Goal: Task Accomplishment & Management: Manage account settings

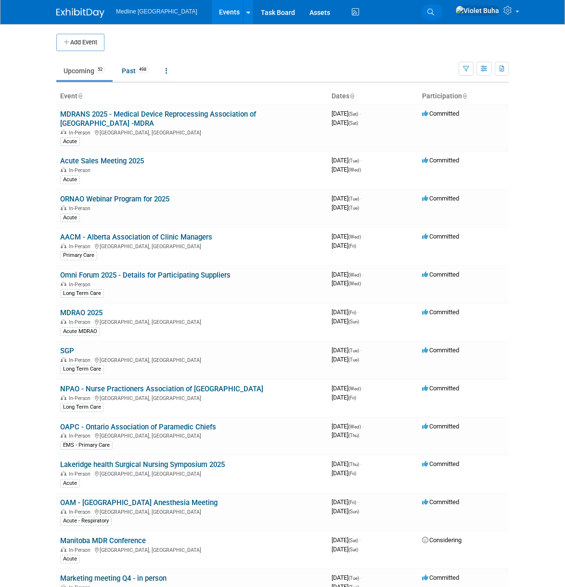
click at [434, 11] on icon at bounding box center [431, 12] width 7 height 7
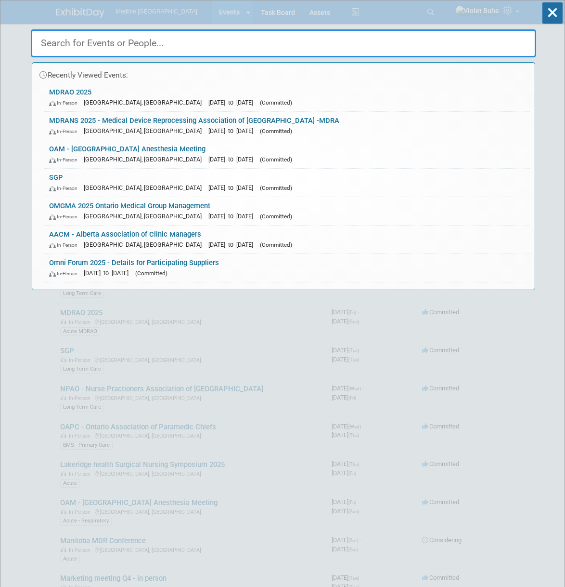
click at [91, 51] on input "text" at bounding box center [284, 43] width 506 height 28
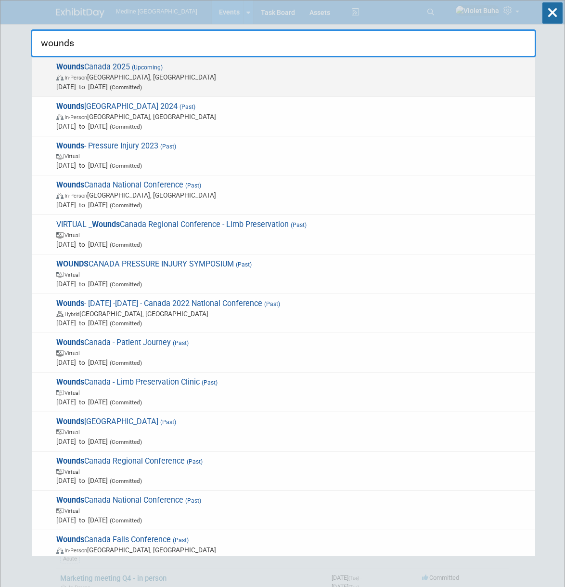
type input "wounds"
click at [79, 82] on span "Oct 2, 2025 to Oct 4, 2025 (Committed)" at bounding box center [293, 87] width 474 height 10
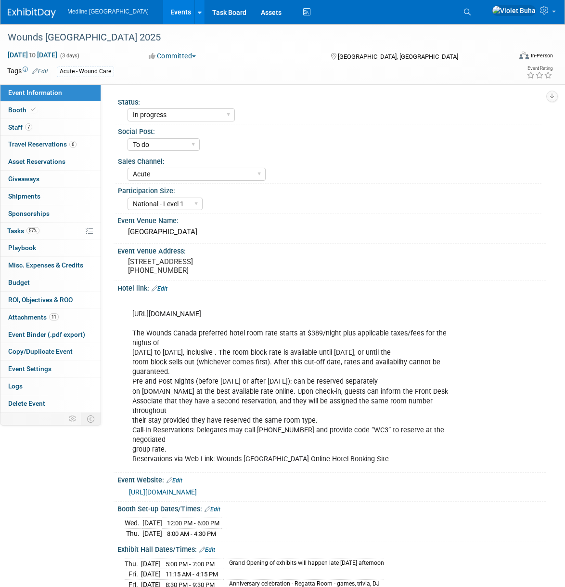
select select "In progress"
select select "To do"
select select "Acute"
select select "National - Level 1"
click at [18, 229] on span "Tasks 57%" at bounding box center [23, 231] width 32 height 8
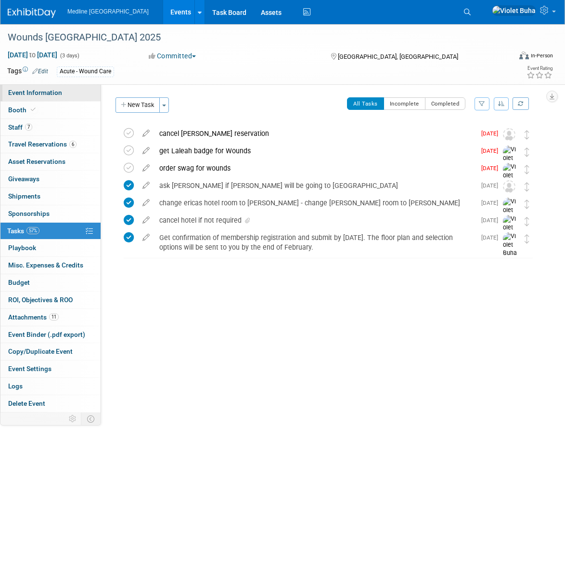
click at [34, 94] on span "Event Information" at bounding box center [35, 93] width 54 height 8
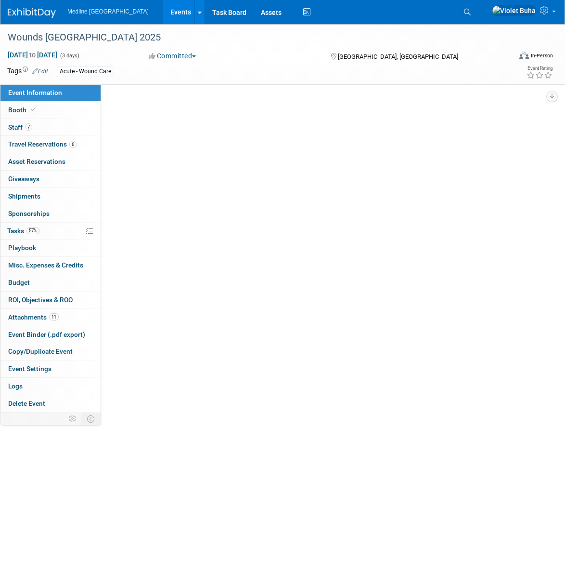
select select "In progress"
select select "To do"
select select "Acute"
select select "National - Level 1"
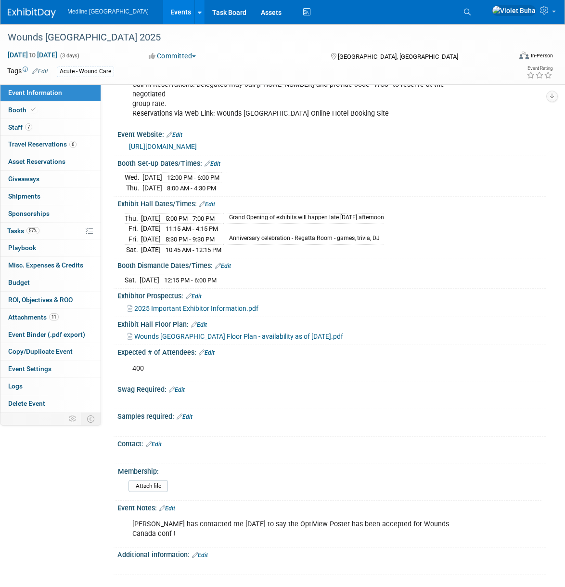
scroll to position [367, 0]
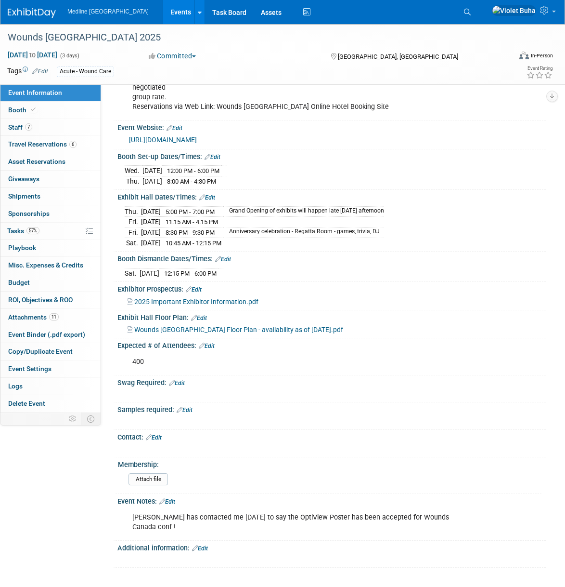
click at [215, 201] on link "Edit" at bounding box center [207, 197] width 16 height 7
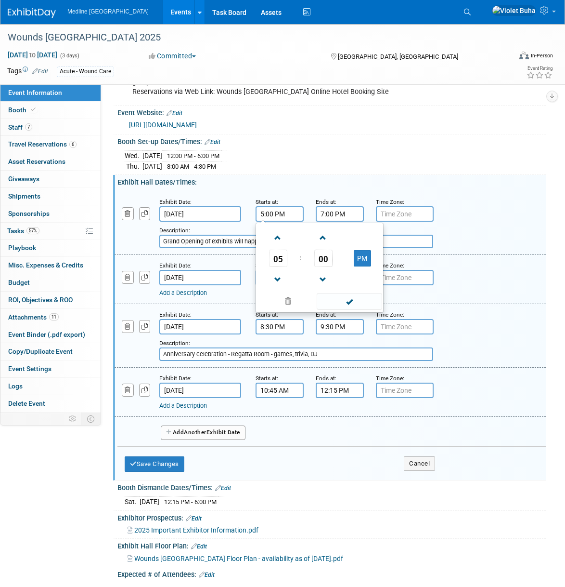
click at [266, 222] on input "5:00 PM" at bounding box center [280, 213] width 48 height 15
click at [279, 249] on link at bounding box center [278, 237] width 18 height 25
click at [278, 267] on span "06" at bounding box center [278, 257] width 18 height 17
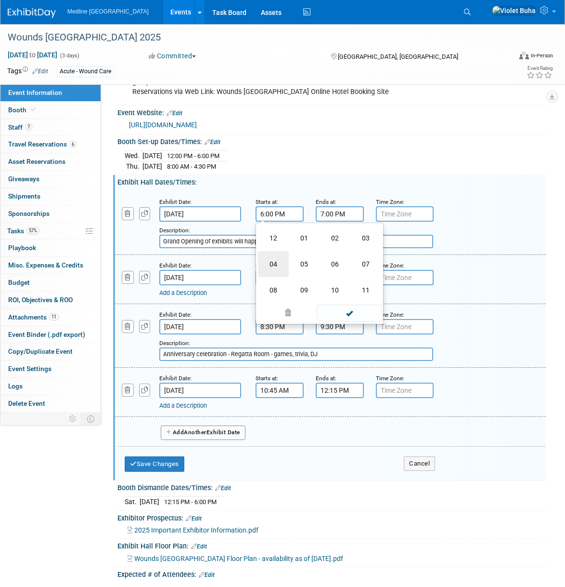
click at [278, 277] on td "04" at bounding box center [273, 264] width 31 height 26
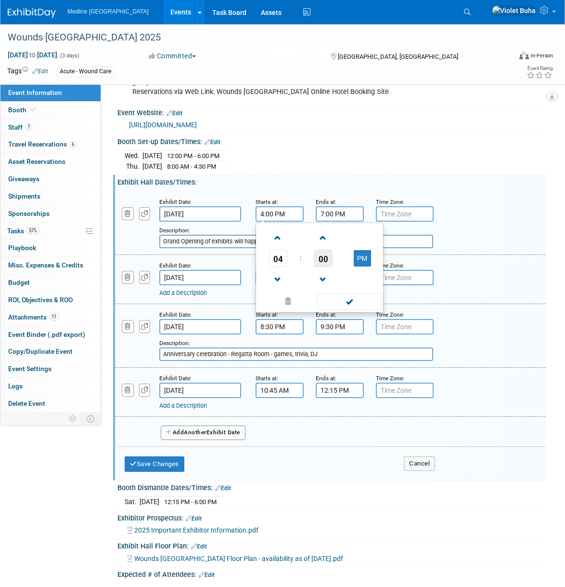
click at [321, 267] on span "00" at bounding box center [324, 257] width 18 height 17
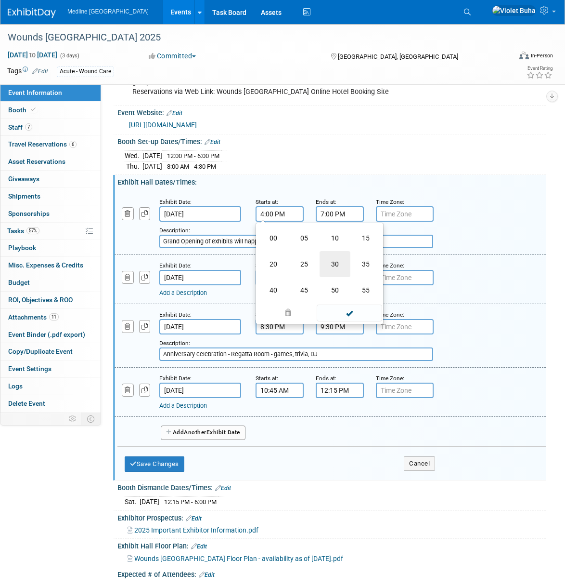
click at [336, 277] on td "30" at bounding box center [335, 264] width 31 height 26
type input "4:30 PM"
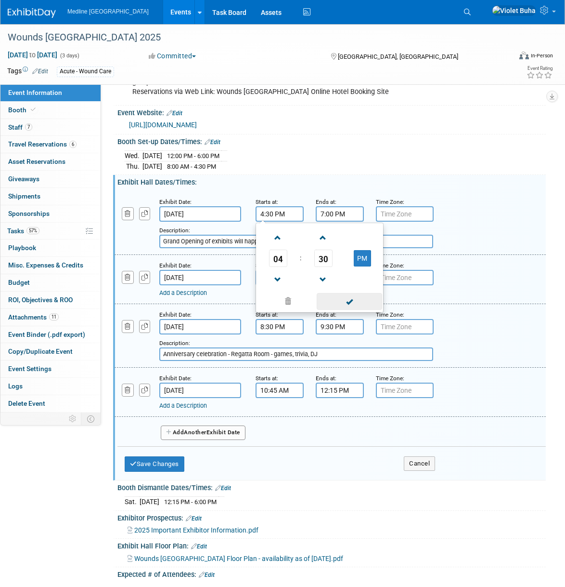
click at [360, 310] on span at bounding box center [349, 301] width 65 height 17
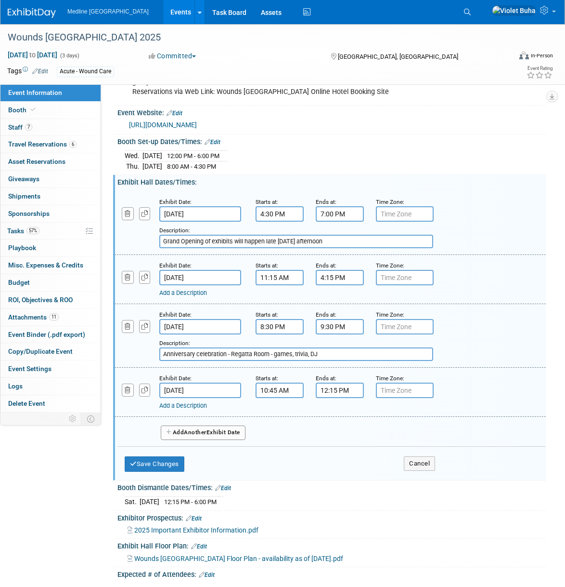
click at [323, 222] on input "7:00 PM" at bounding box center [340, 213] width 48 height 15
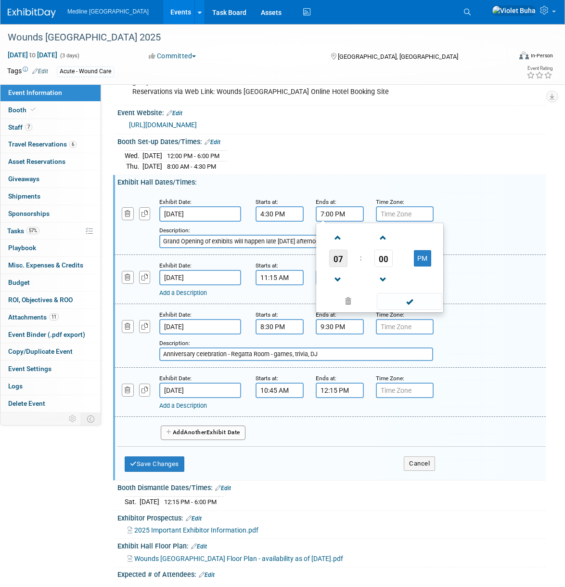
click at [341, 267] on span "07" at bounding box center [338, 257] width 18 height 17
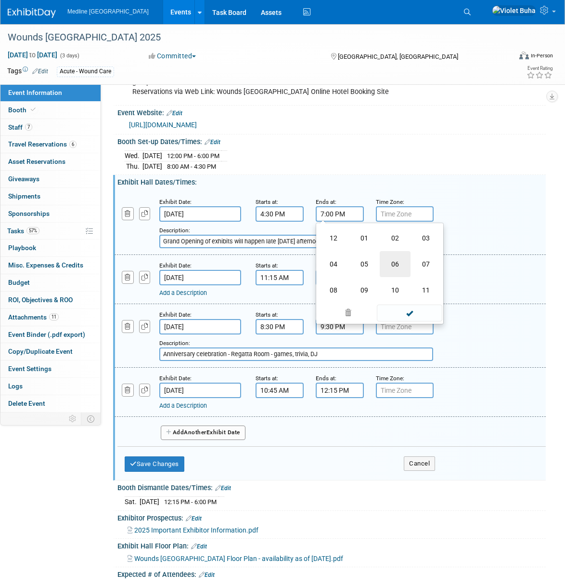
click at [391, 277] on td "06" at bounding box center [395, 264] width 31 height 26
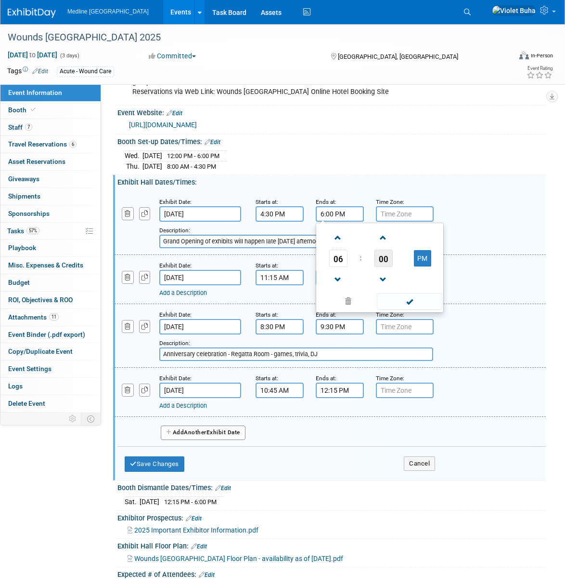
click at [386, 267] on span "00" at bounding box center [384, 257] width 18 height 17
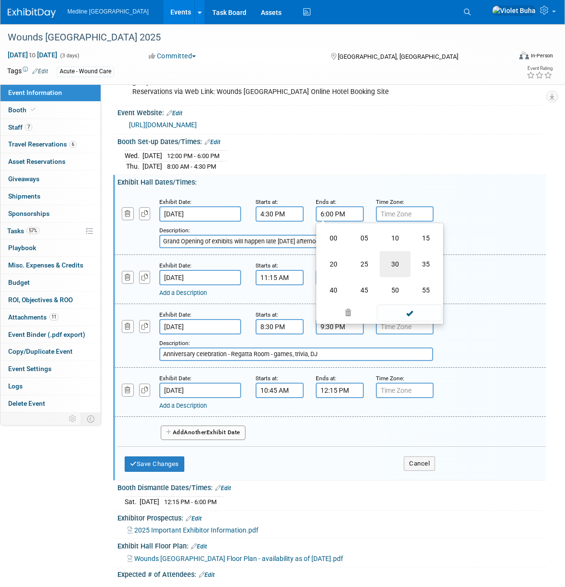
click at [399, 277] on td "30" at bounding box center [395, 264] width 31 height 26
type input "6:30 PM"
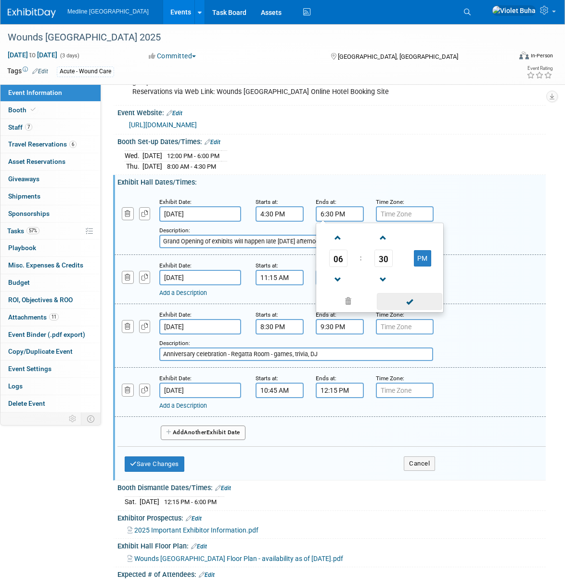
click at [408, 310] on span at bounding box center [409, 301] width 65 height 17
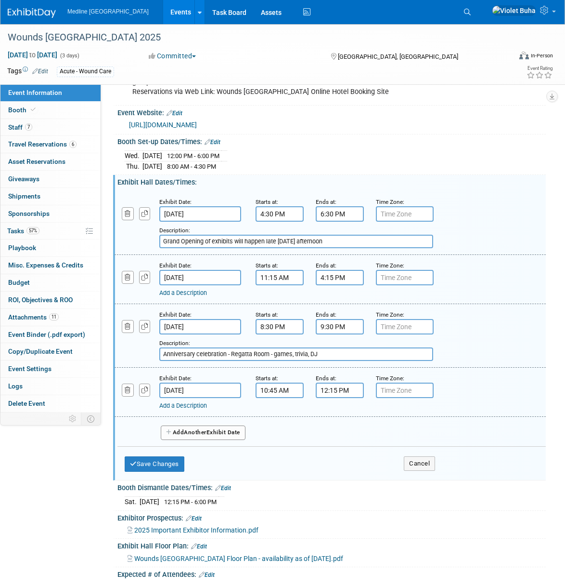
click at [271, 285] on input "11:15 AM" at bounding box center [280, 277] width 48 height 15
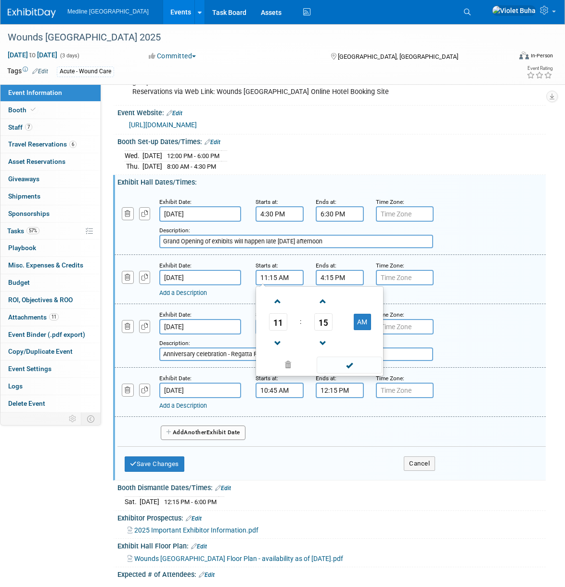
scroll to position [366, 0]
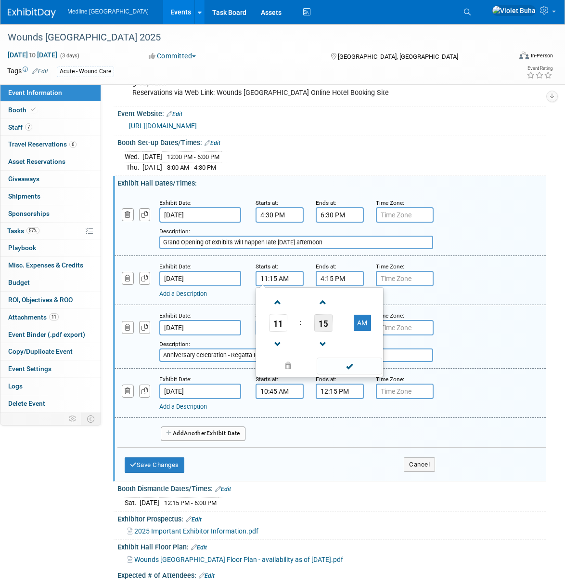
click at [326, 331] on span "15" at bounding box center [324, 322] width 18 height 17
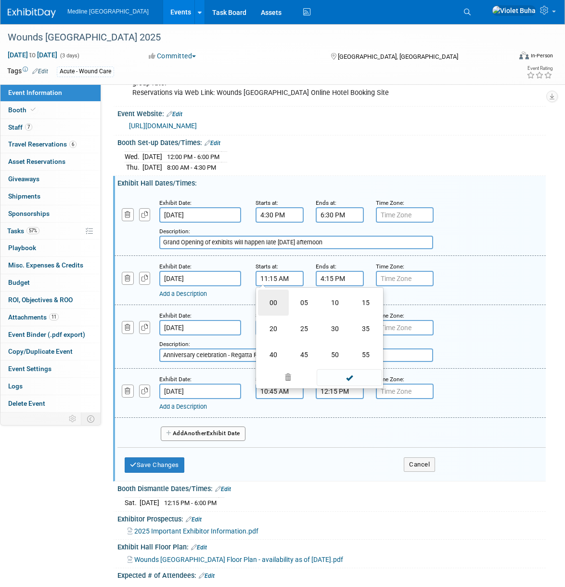
click at [280, 315] on td "00" at bounding box center [273, 302] width 31 height 26
type input "11:00 AM"
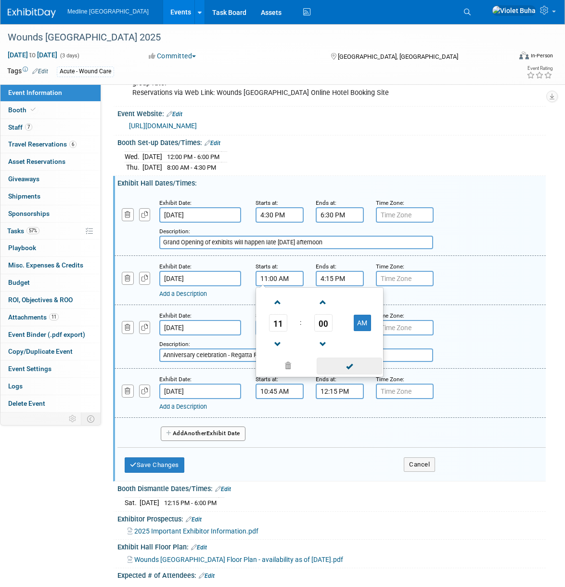
click at [355, 374] on span at bounding box center [349, 365] width 65 height 17
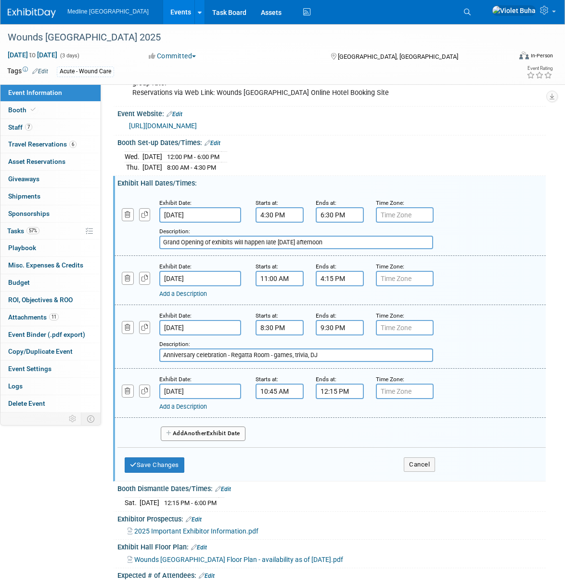
click at [336, 298] on div "Add a Description" at bounding box center [315, 293] width 313 height 9
click at [164, 472] on button "Save Changes" at bounding box center [155, 464] width 60 height 15
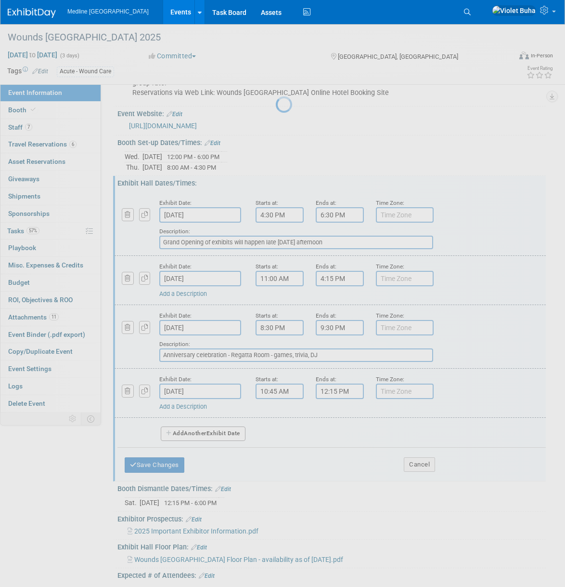
scroll to position [324, 0]
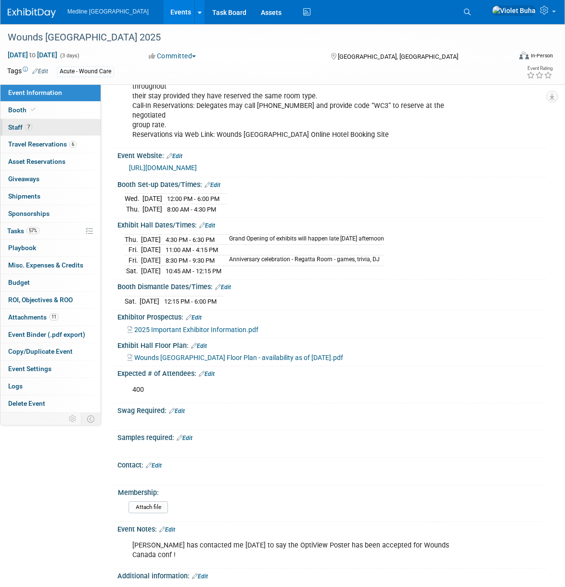
click at [52, 130] on link "7 Staff 7" at bounding box center [50, 127] width 100 height 17
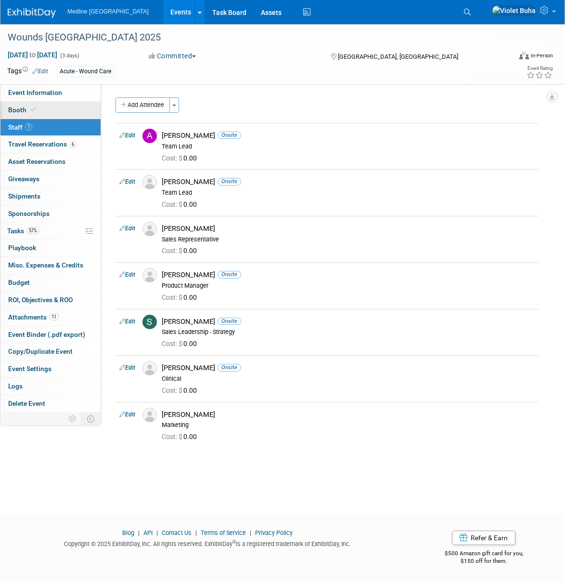
click at [55, 114] on link "Booth" at bounding box center [50, 110] width 100 height 17
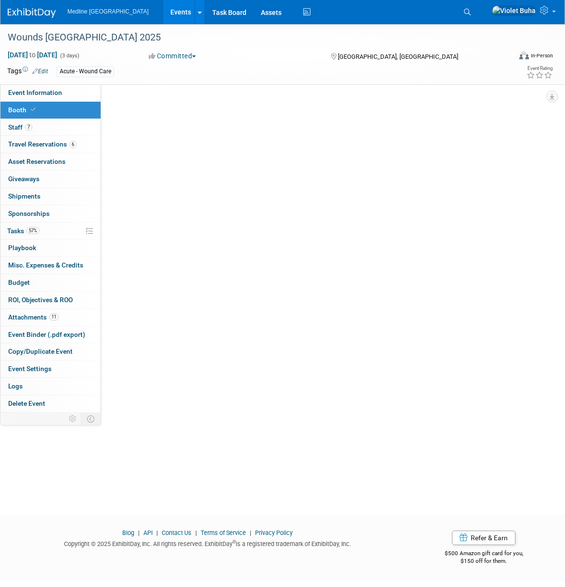
select select "3"
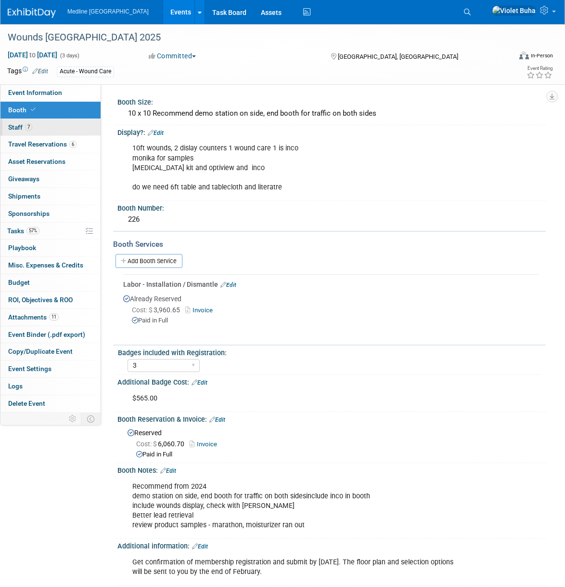
click at [52, 132] on link "7 Staff 7" at bounding box center [50, 127] width 100 height 17
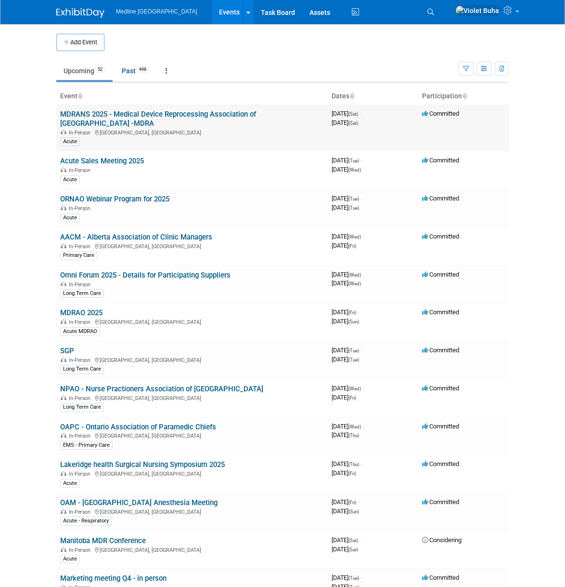
click at [89, 116] on link "MDRANS 2025 - Medical Device Reprocessing Association of [GEOGRAPHIC_DATA] -MDRA" at bounding box center [158, 119] width 196 height 18
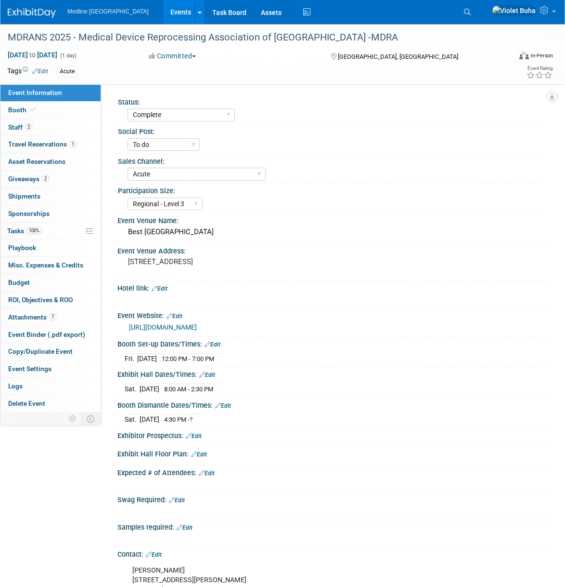
select select "Complete"
select select "To do"
select select "Acute"
select select "Regional - Level 3"
click at [82, 126] on link "2 Staff 2" at bounding box center [50, 127] width 100 height 17
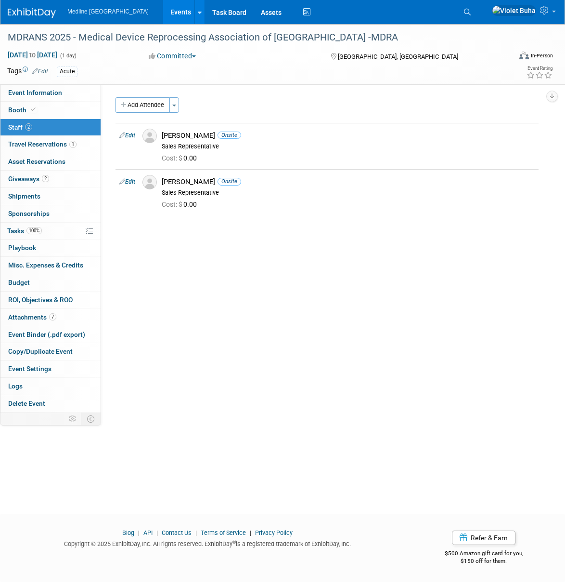
click at [22, 11] on img at bounding box center [32, 13] width 48 height 10
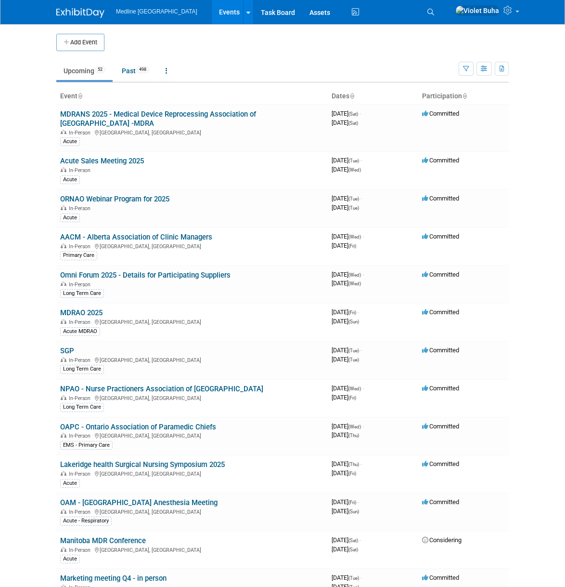
click at [434, 12] on icon at bounding box center [431, 12] width 7 height 7
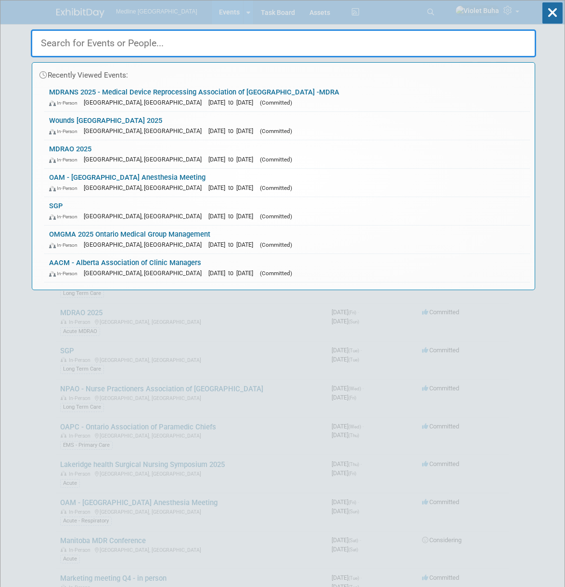
click at [279, 44] on input "text" at bounding box center [284, 43] width 506 height 28
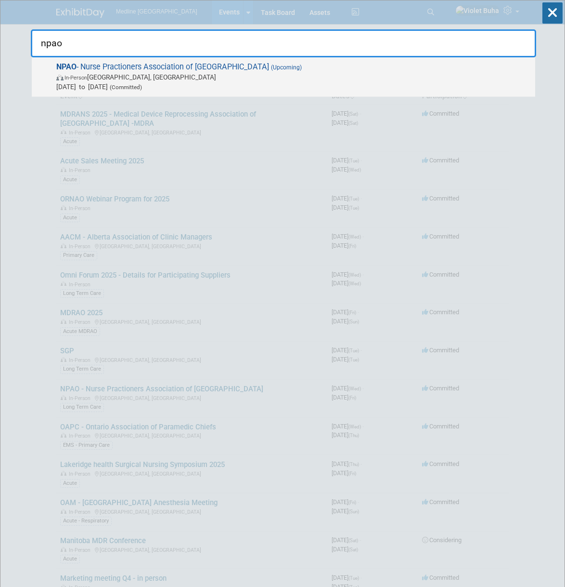
type input "npao"
click at [142, 87] on span "(Committed)" at bounding box center [125, 87] width 34 height 7
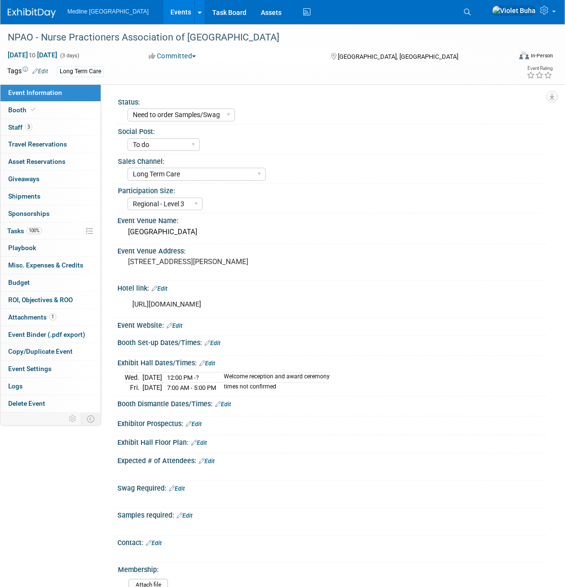
select select "Need to order Samples/Swag"
select select "To do"
select select "Long Term Care"
select select "Regional - Level 3"
click at [44, 130] on link "3 Staff 3" at bounding box center [50, 127] width 100 height 17
